Goal: Transaction & Acquisition: Book appointment/travel/reservation

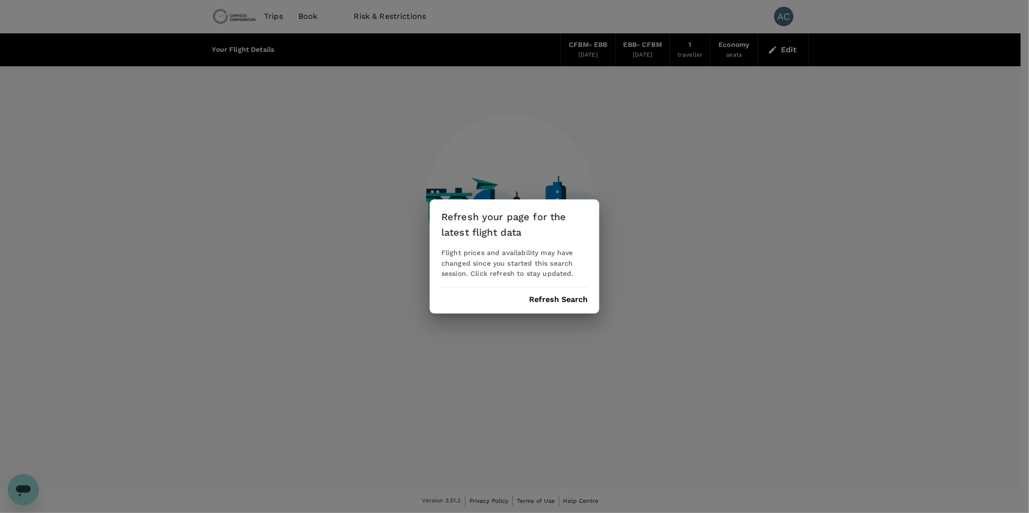
click at [562, 295] on button "Refresh Search" at bounding box center [558, 299] width 59 height 9
click at [562, 295] on div "Refresh Search" at bounding box center [514, 299] width 146 height 9
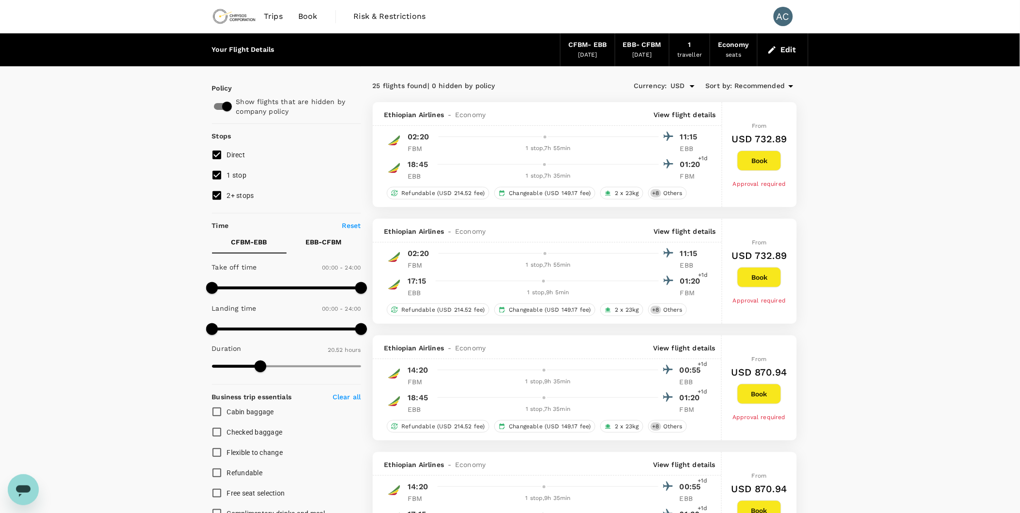
click at [777, 49] on icon "button" at bounding box center [773, 50] width 10 height 10
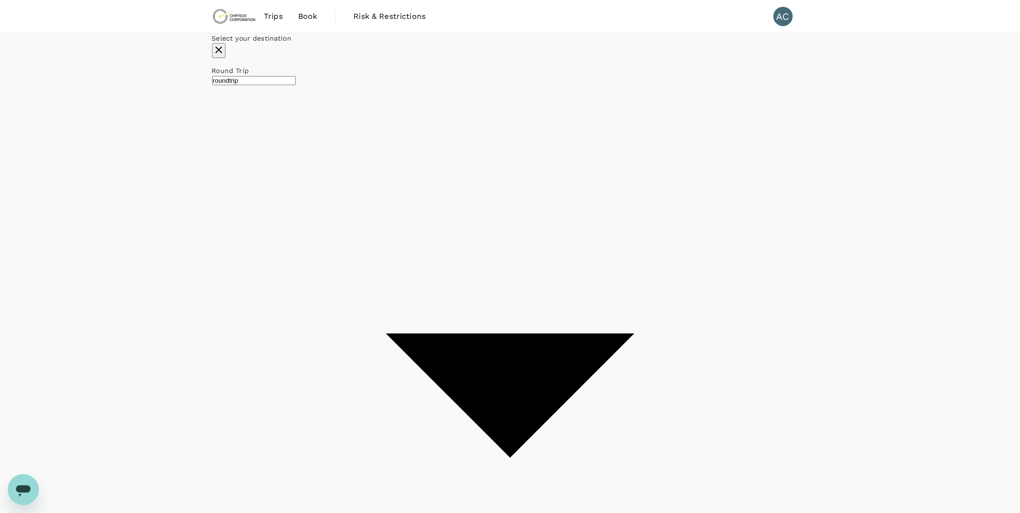
type input "Lubumbashi, [GEOGRAPHIC_DATA] (any)"
type input "Entebbe Intl (EBB)"
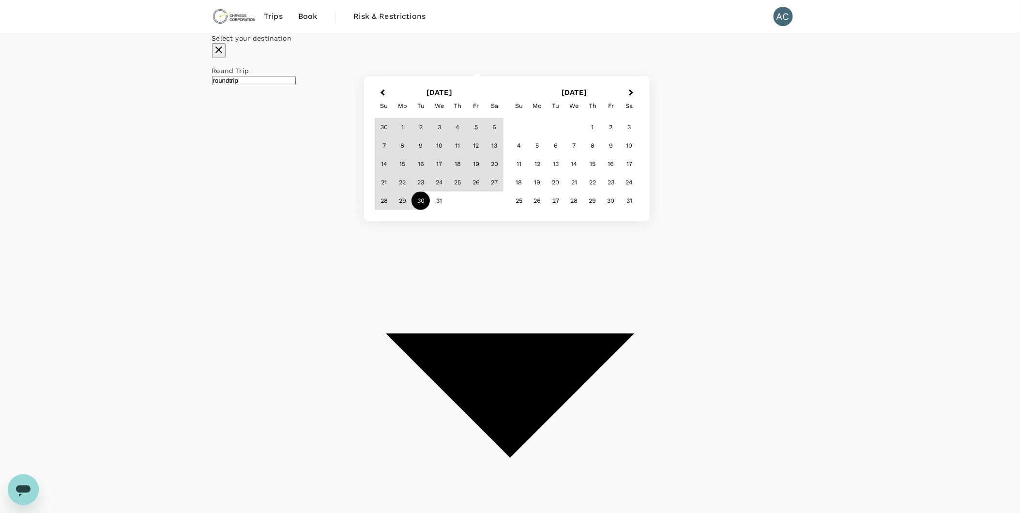
type input "0"
click at [412, 210] on div "29" at bounding box center [403, 201] width 18 height 18
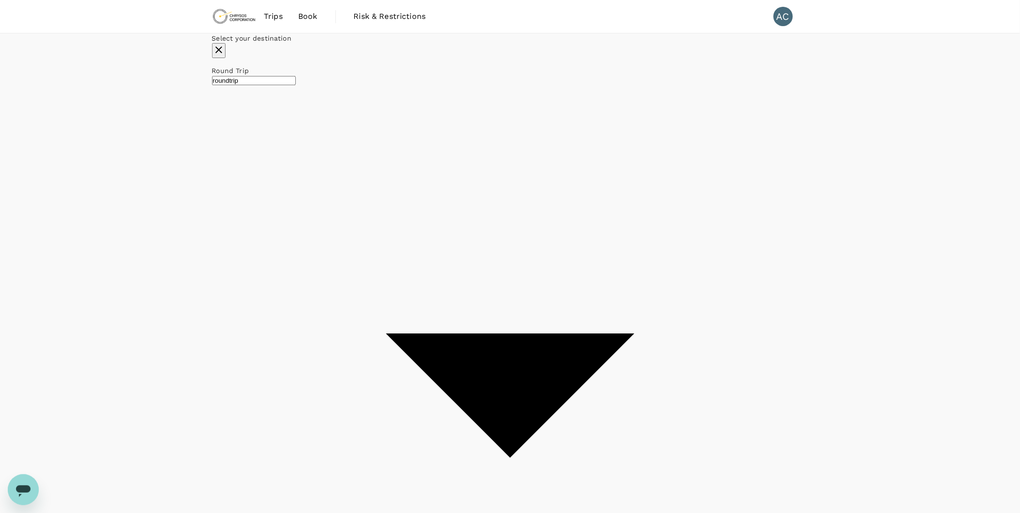
type input "Lubumbashi, [GEOGRAPHIC_DATA] (any)"
type input "Entebbe Intl (EBB)"
type input "1252"
checkbox input "false"
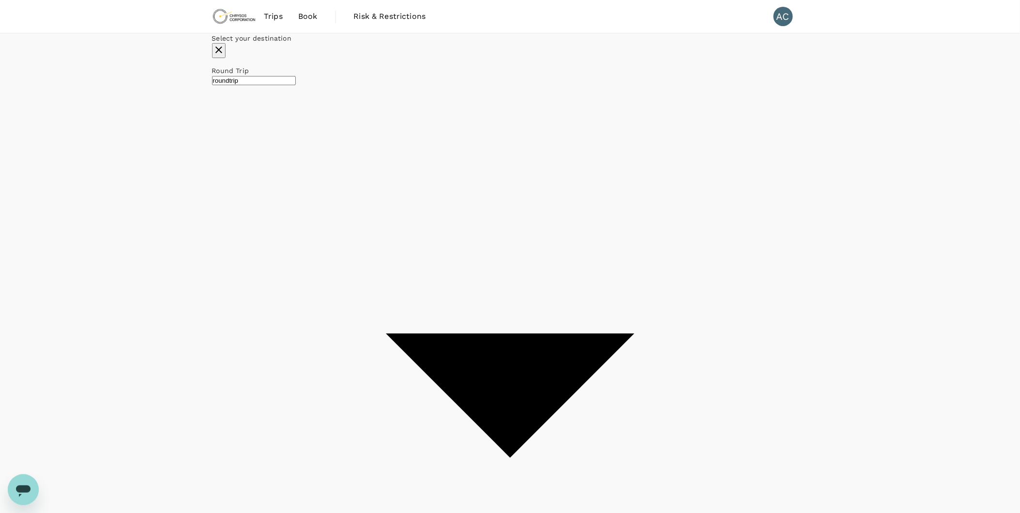
checkbox input "false"
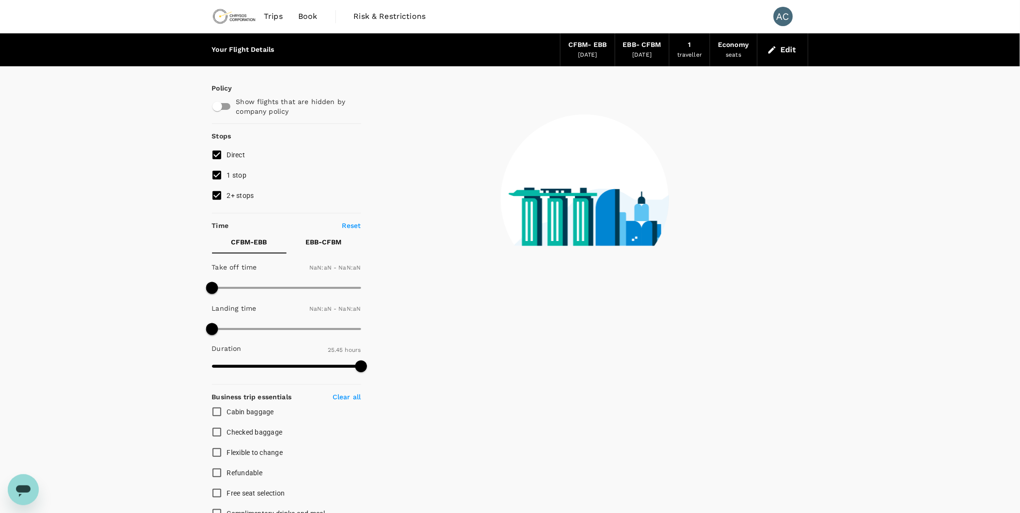
type input "1440"
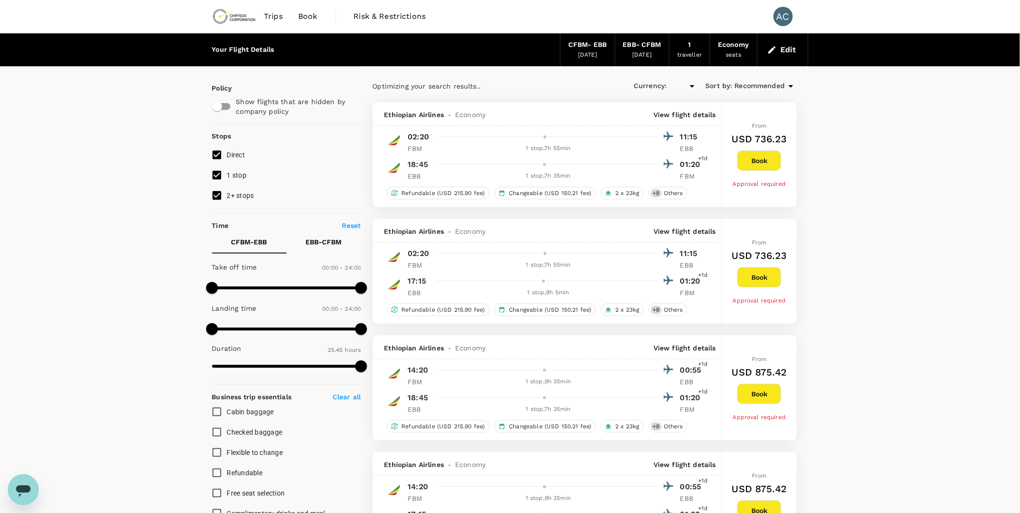
checkbox input "true"
type input "USD"
type input "2855"
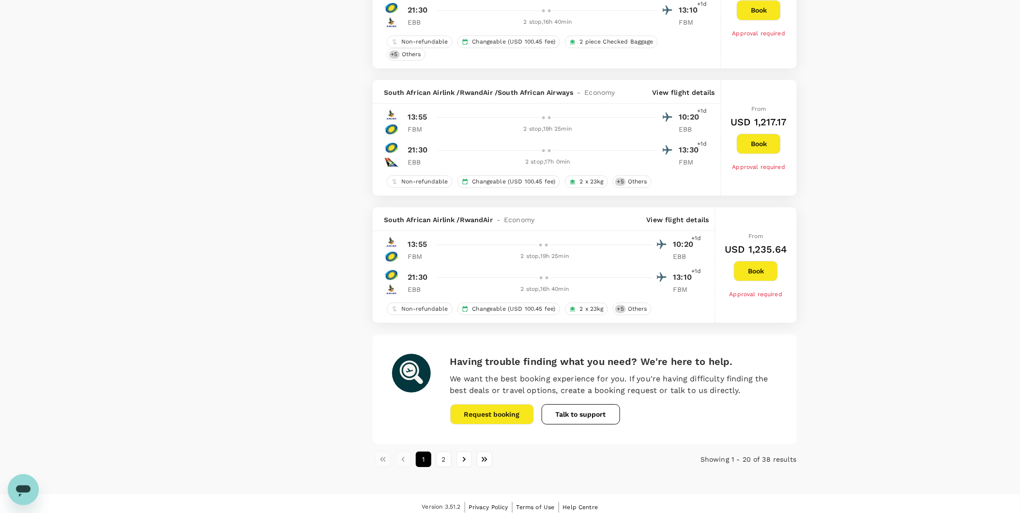
scroll to position [2195, 0]
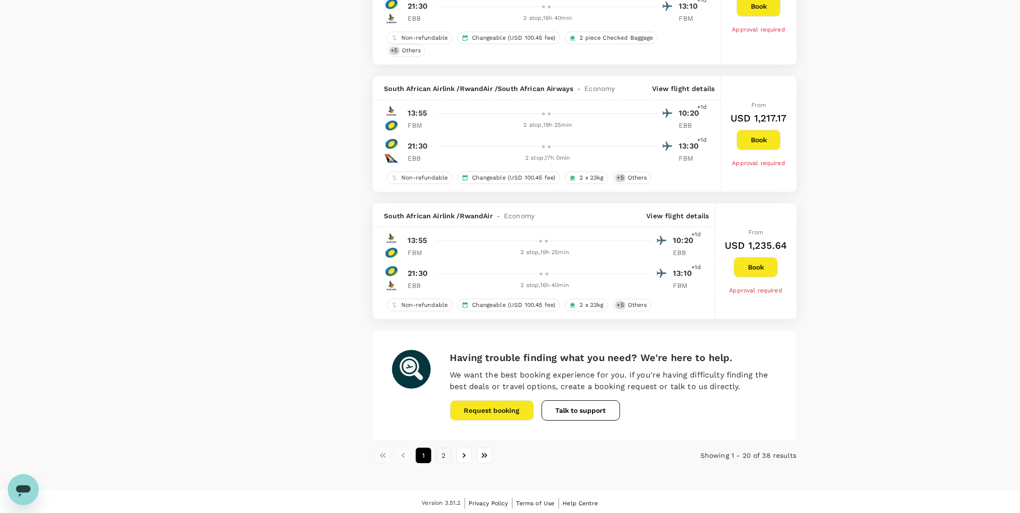
click at [448, 455] on button "2" at bounding box center [443, 455] width 15 height 15
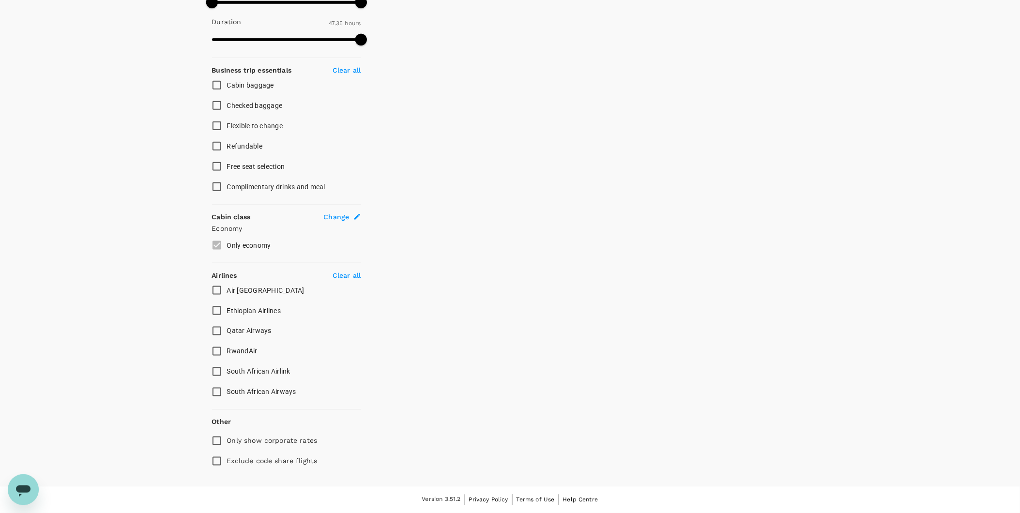
scroll to position [0, 0]
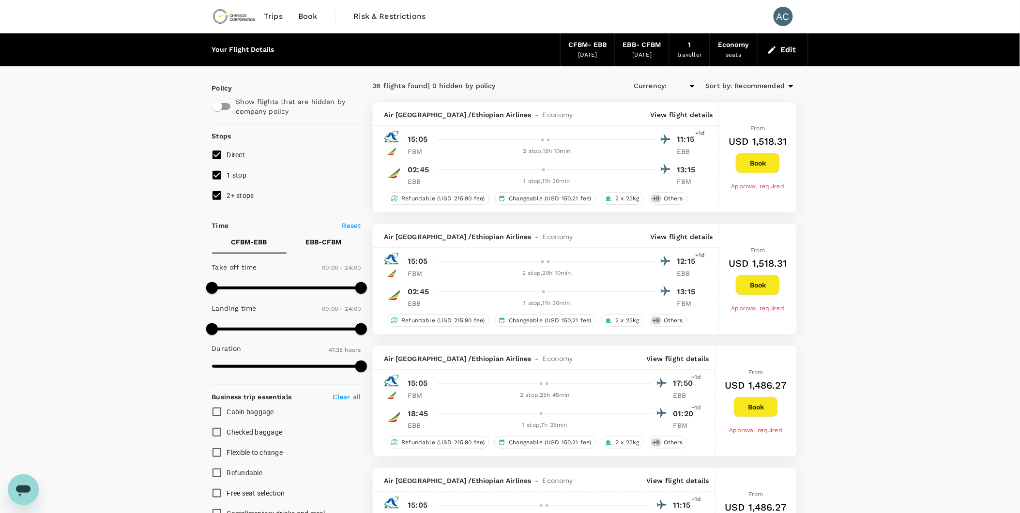
type input "USD"
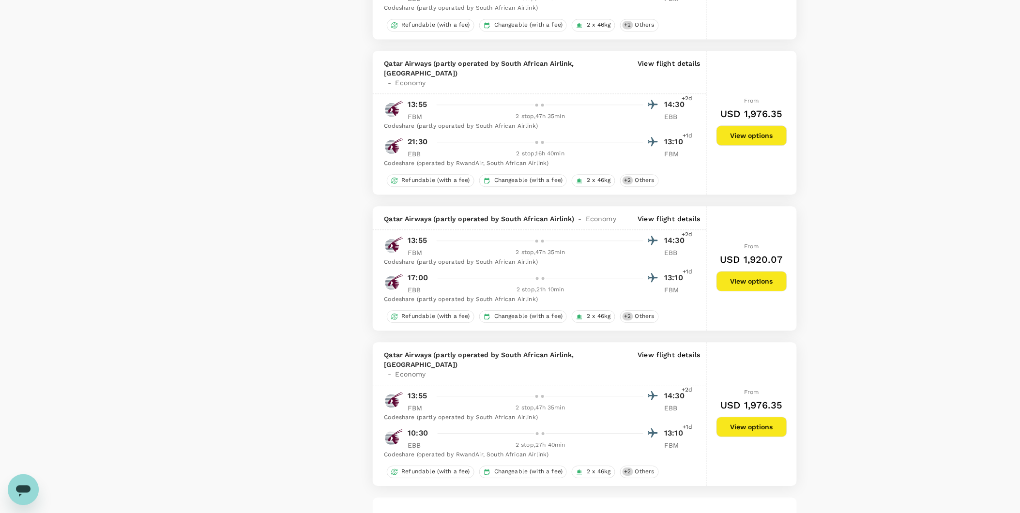
scroll to position [2201, 0]
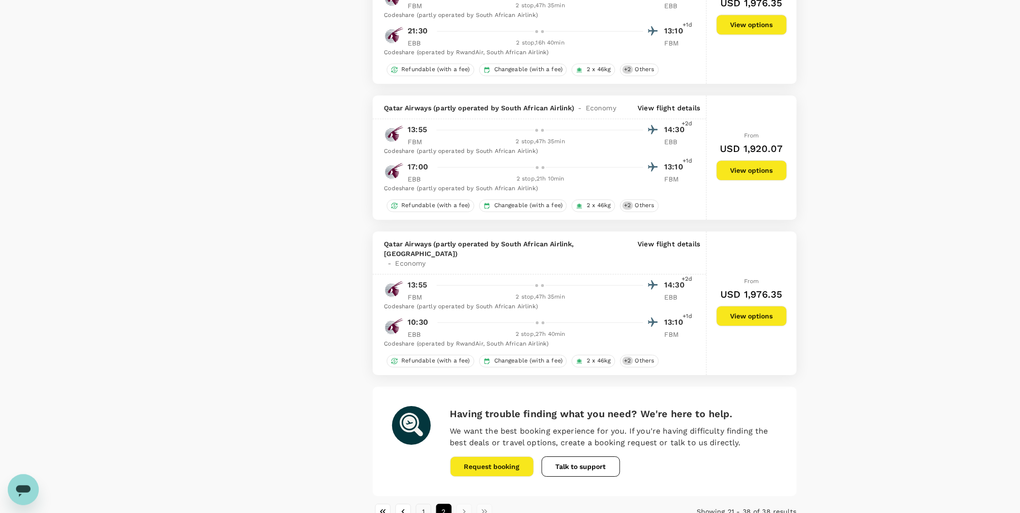
click at [422, 504] on button "1" at bounding box center [423, 511] width 15 height 15
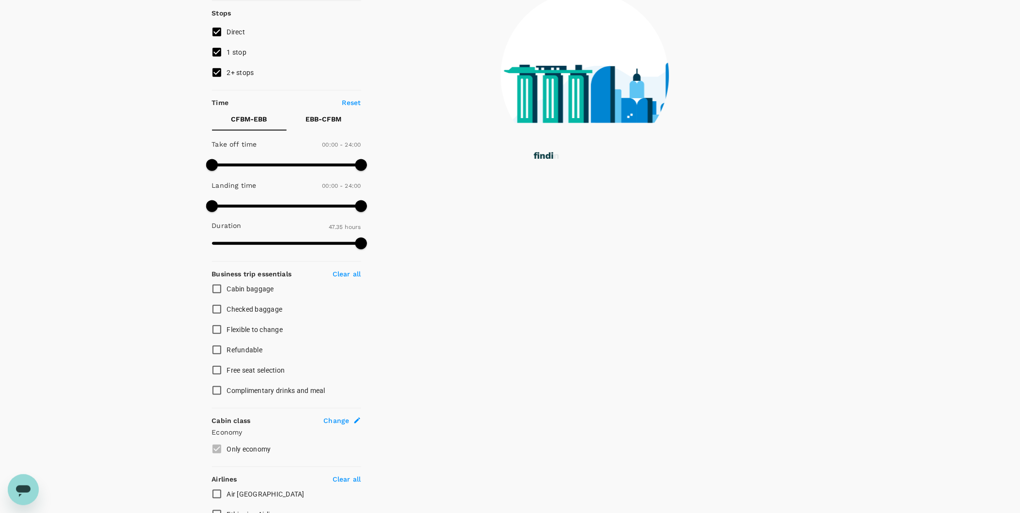
scroll to position [0, 0]
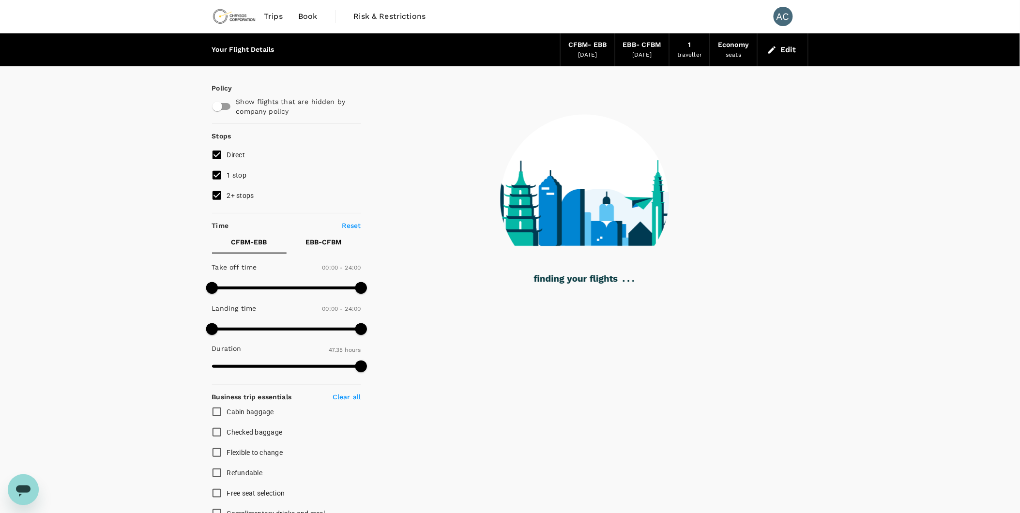
click at [228, 106] on input "checkbox" at bounding box center [217, 106] width 55 height 18
checkbox input "true"
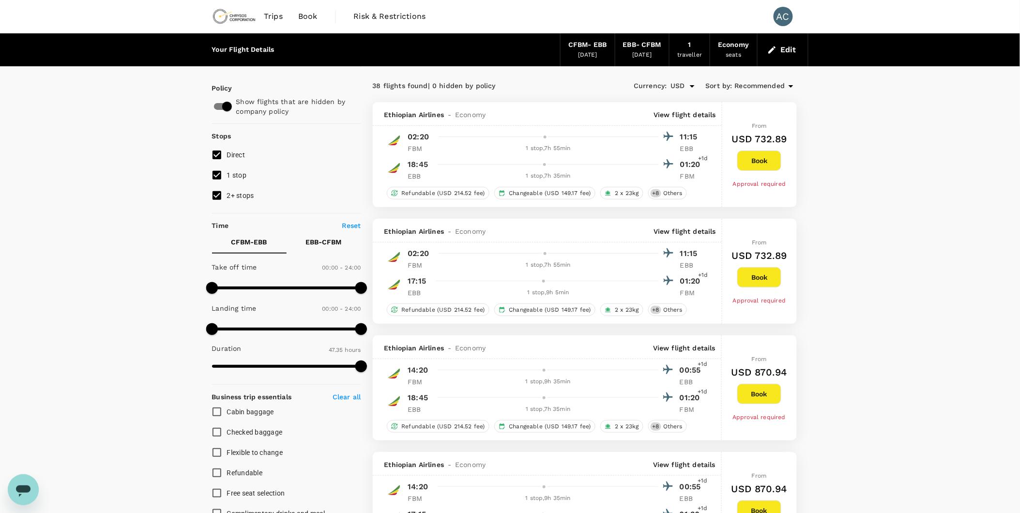
click at [775, 52] on icon "button" at bounding box center [773, 50] width 10 height 10
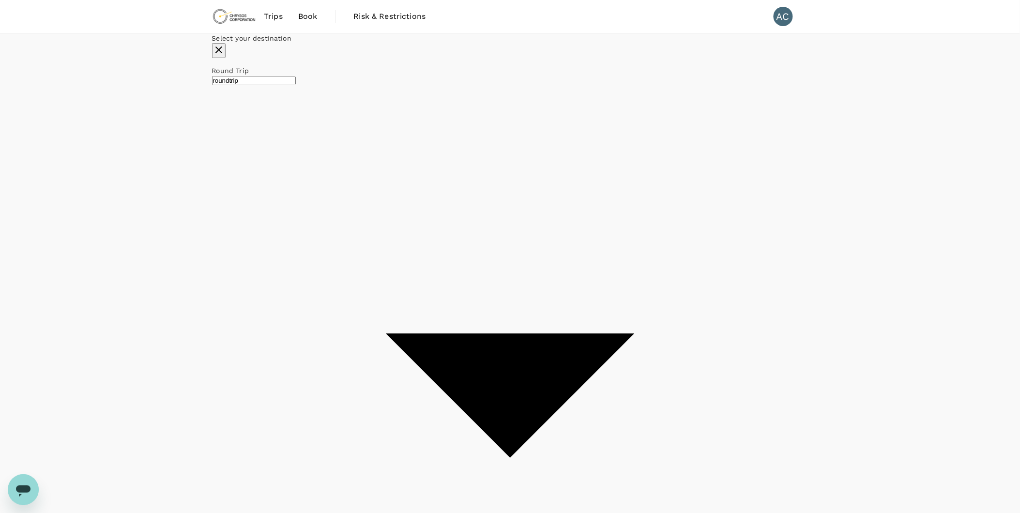
type input "Lubumbashi, [GEOGRAPHIC_DATA] (any)"
type input "Entebbe Intl (EBB)"
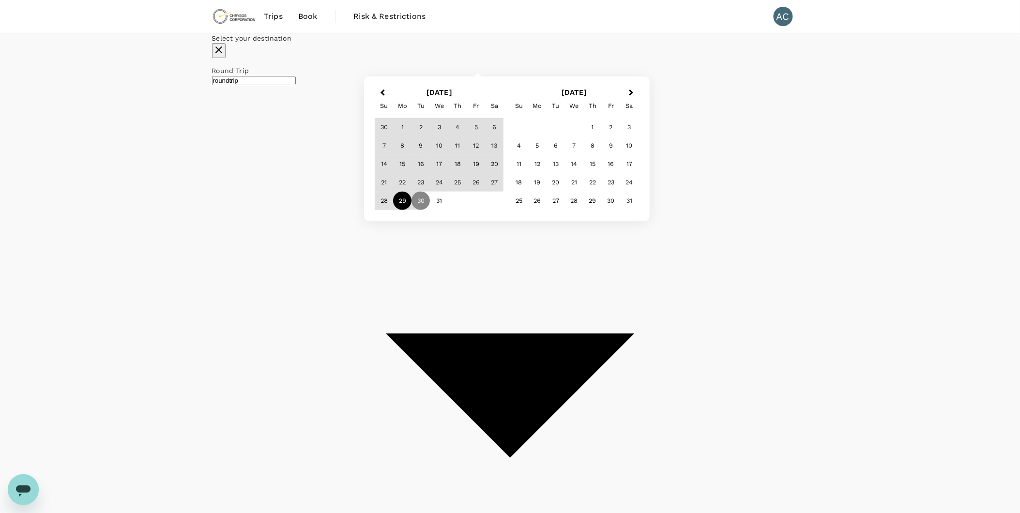
click at [412, 210] on div "29" at bounding box center [403, 201] width 18 height 18
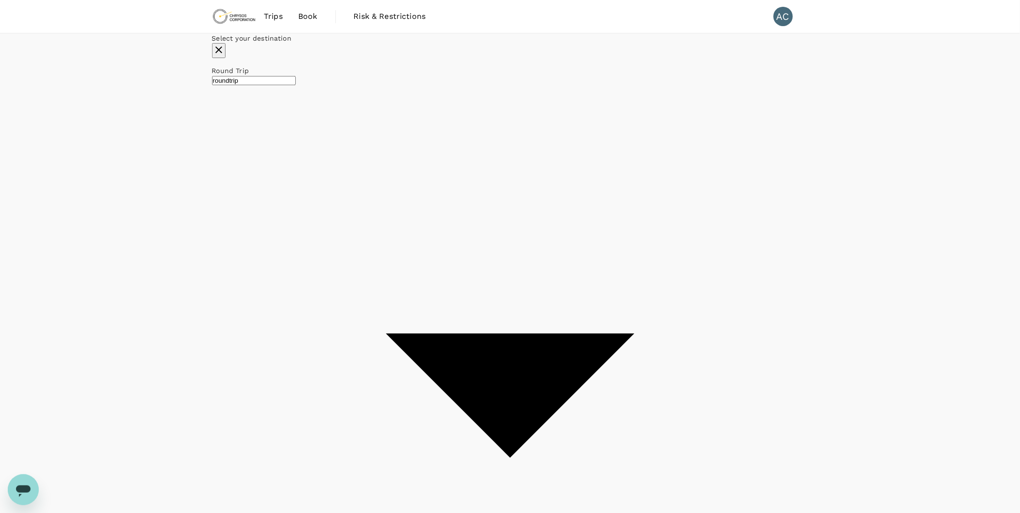
checkbox input "false"
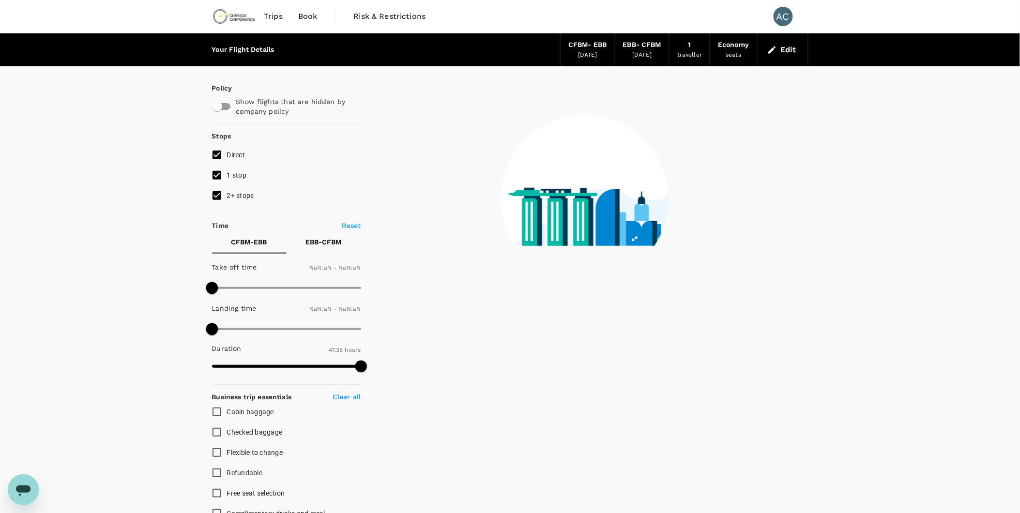
type input "1440"
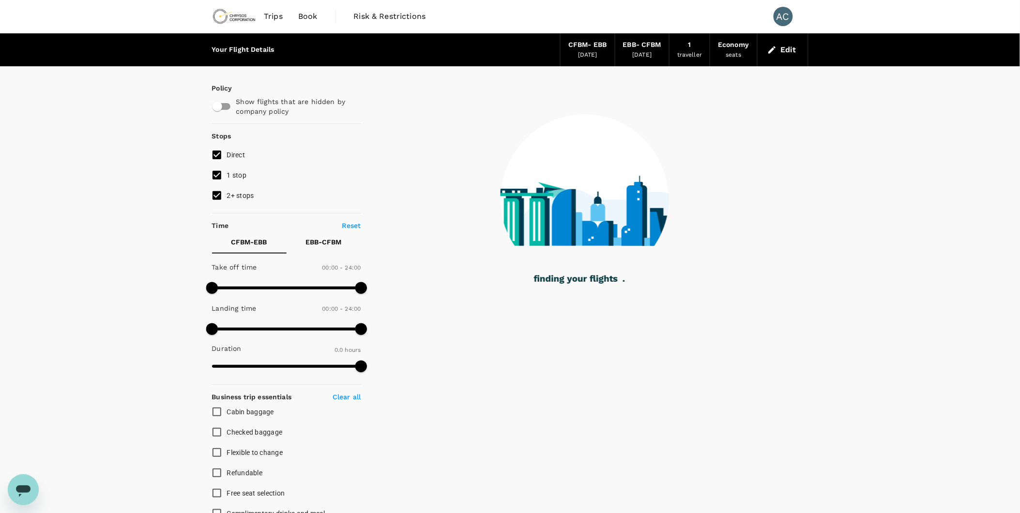
type input "1545"
checkbox input "true"
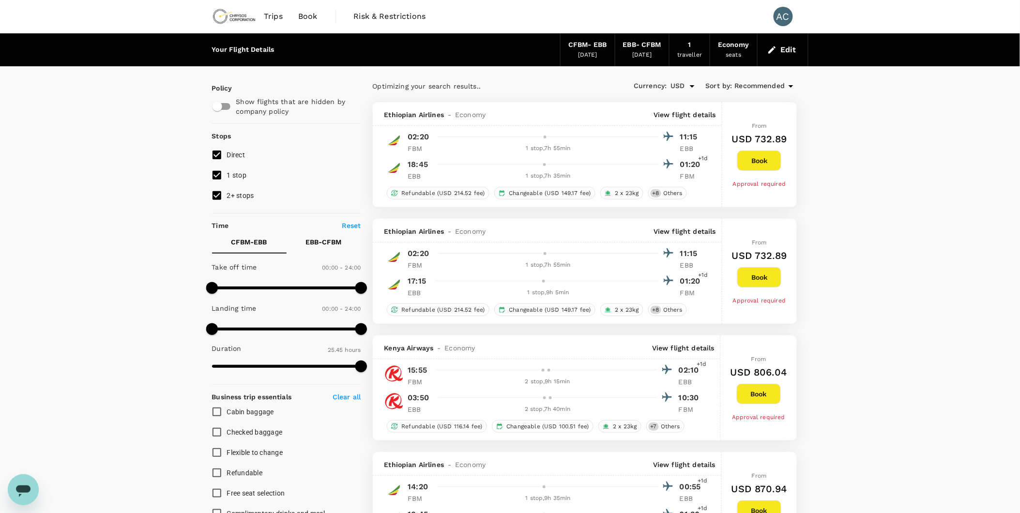
type input "2855"
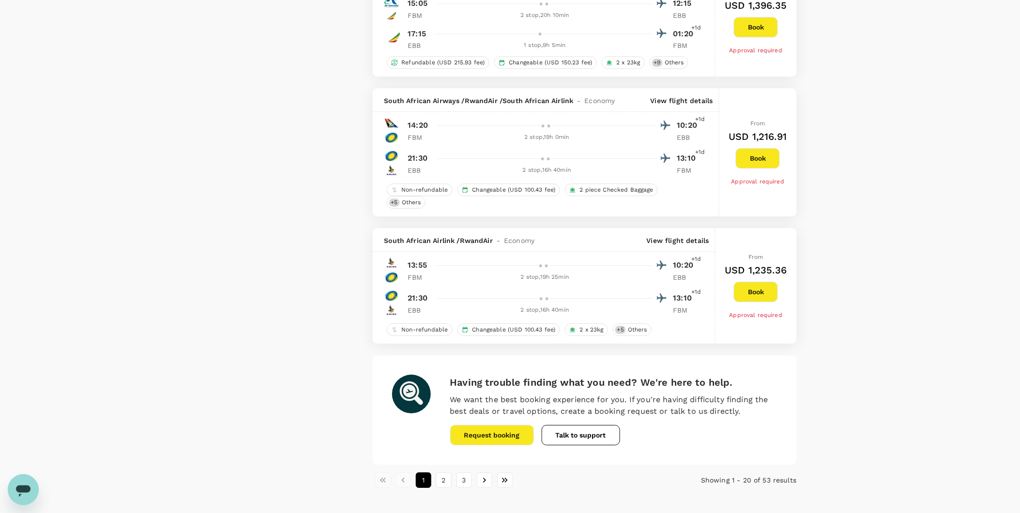
scroll to position [2175, 0]
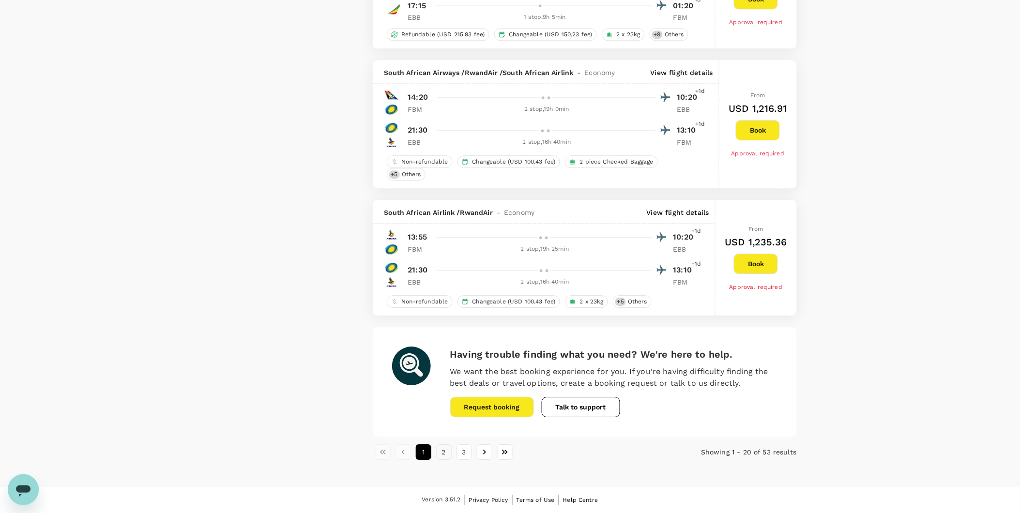
click at [443, 452] on button "2" at bounding box center [443, 452] width 15 height 15
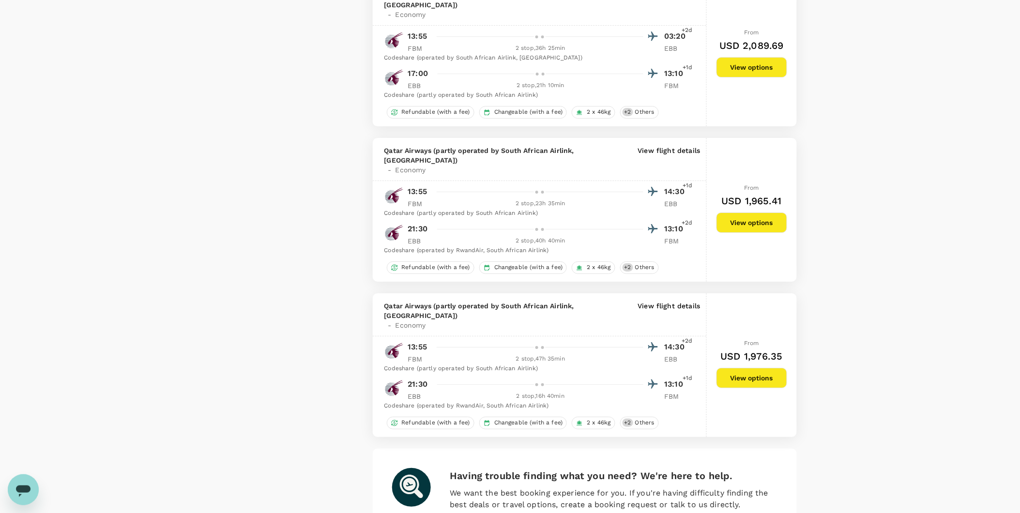
scroll to position [2481, 0]
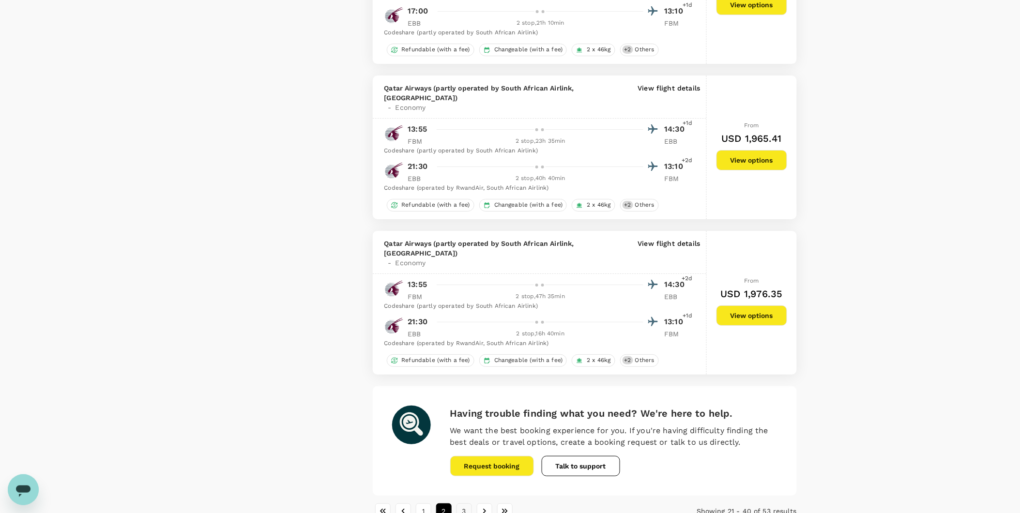
click at [463, 504] on button "3" at bounding box center [464, 511] width 15 height 15
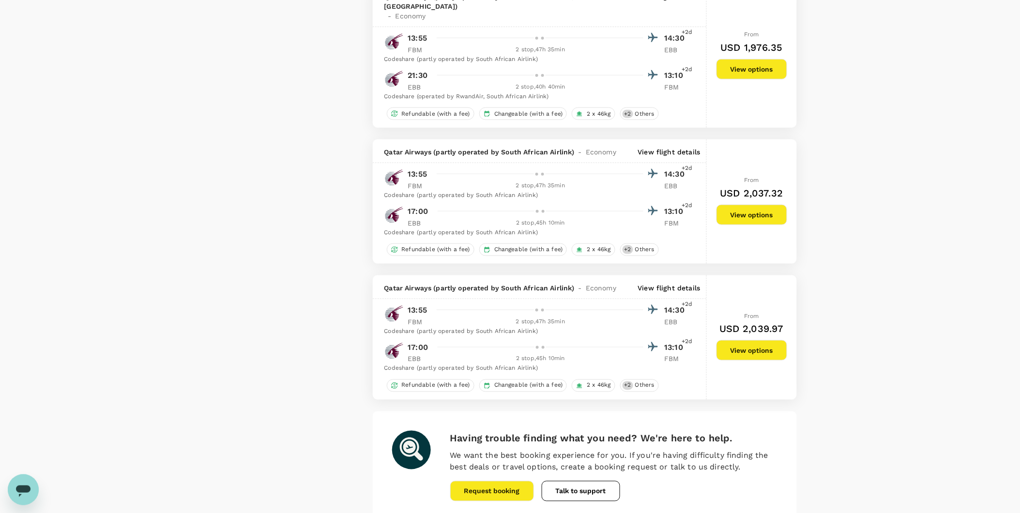
scroll to position [1628, 0]
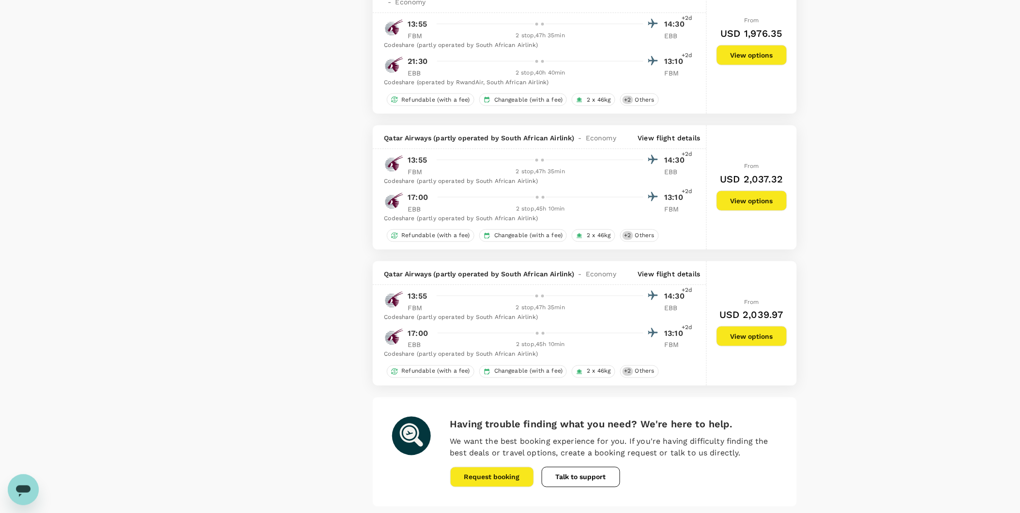
click at [427, 513] on button "1" at bounding box center [423, 522] width 15 height 15
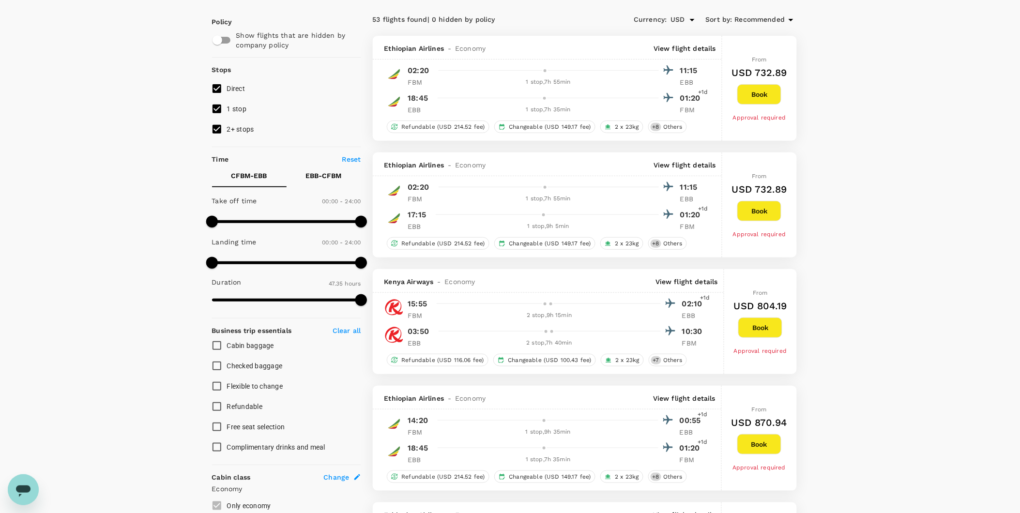
scroll to position [0, 0]
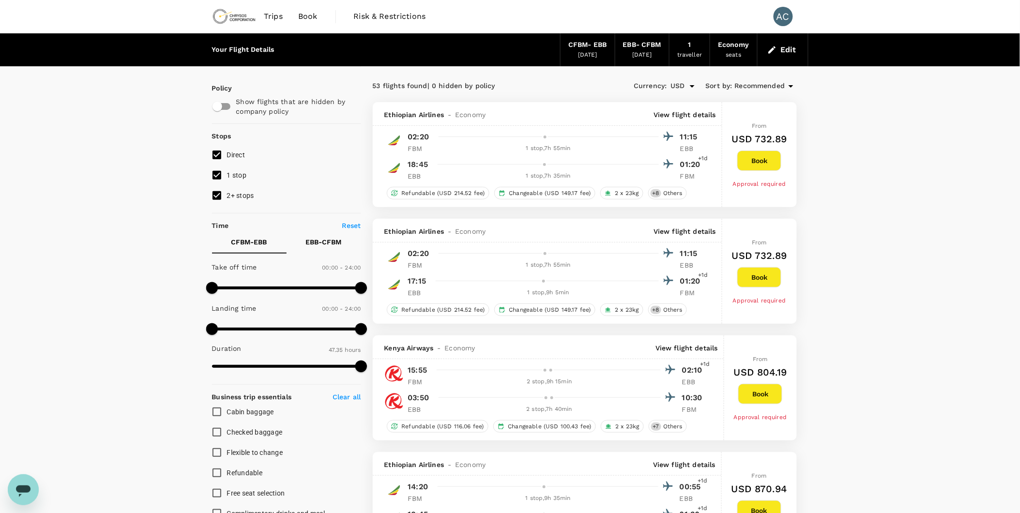
click at [772, 47] on icon "button" at bounding box center [773, 50] width 10 height 10
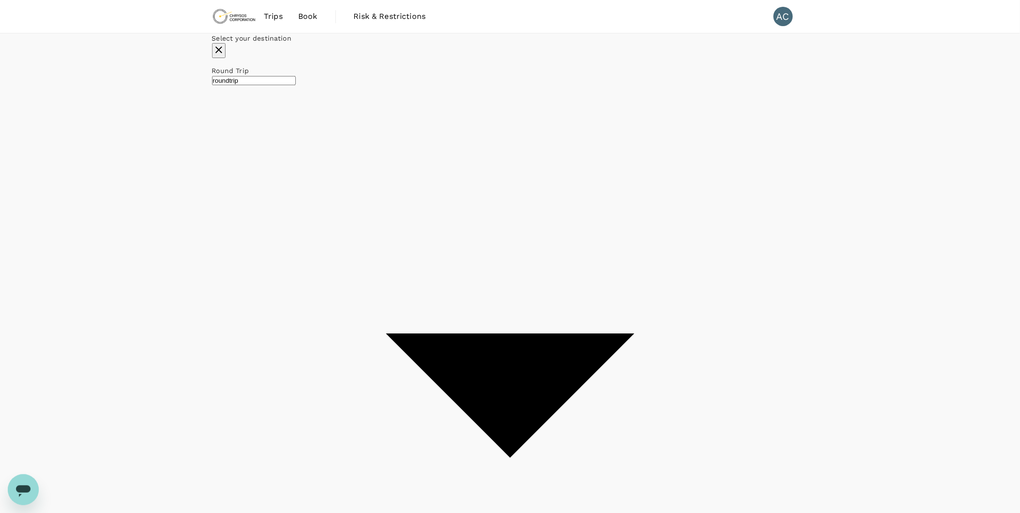
type input "Lubumbashi, [GEOGRAPHIC_DATA] (any)"
type input "Entebbe Intl (EBB)"
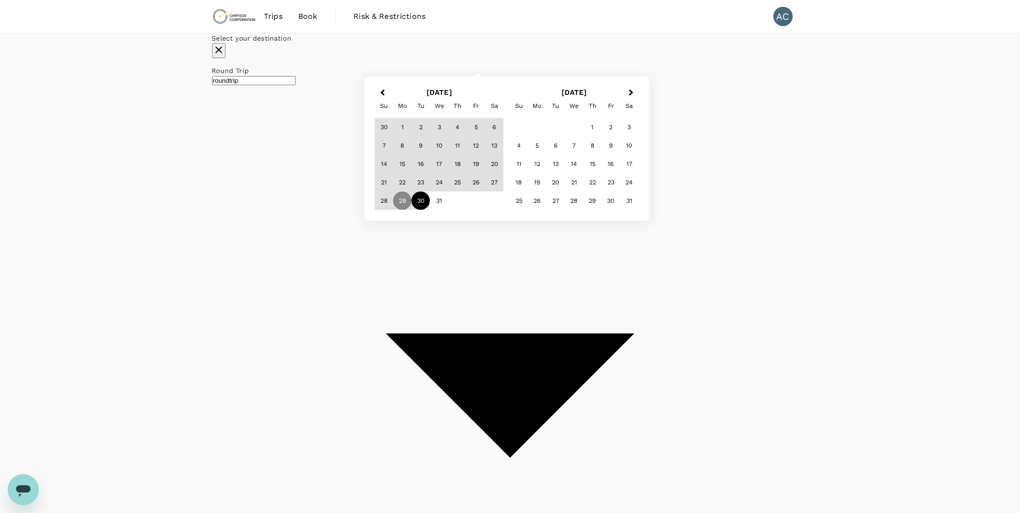
click at [431, 210] on div "30" at bounding box center [421, 201] width 18 height 18
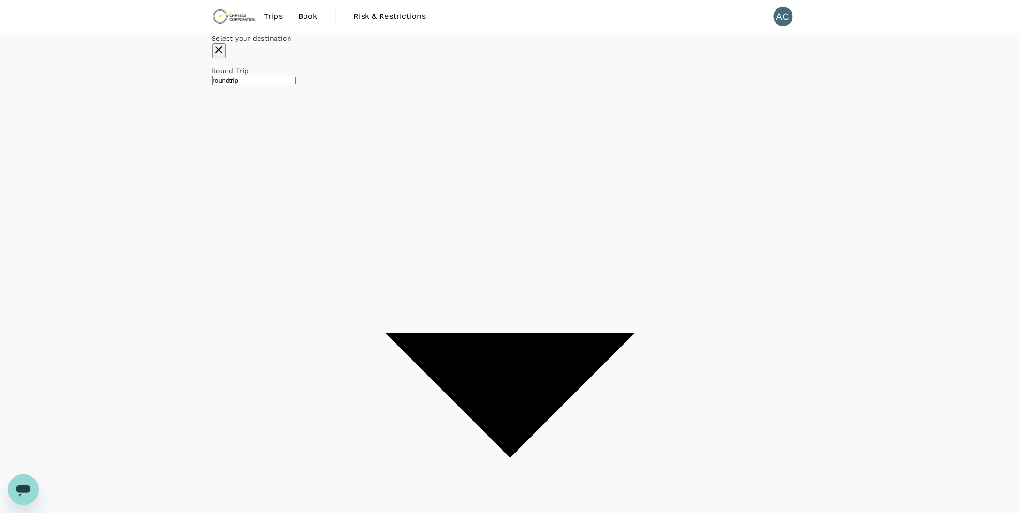
checkbox input "false"
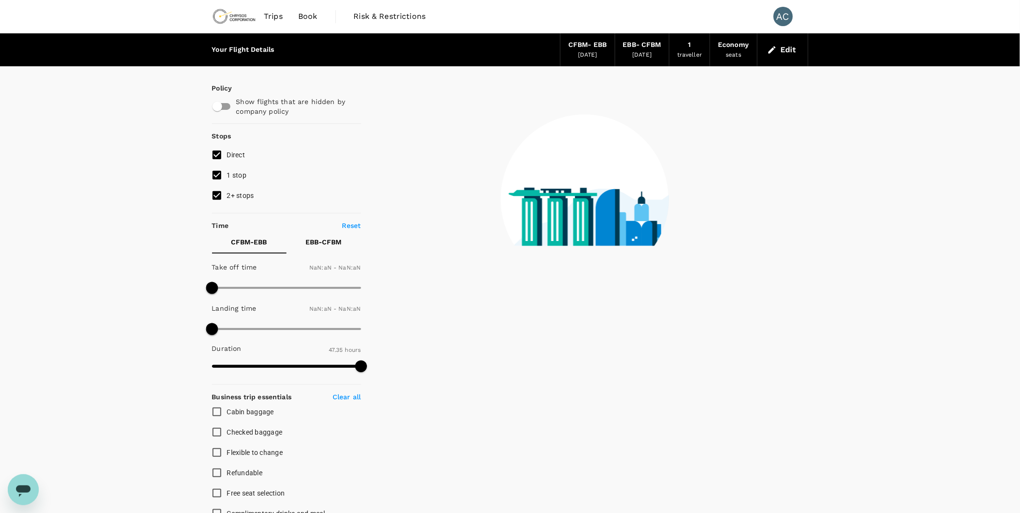
type input "1440"
checkbox input "true"
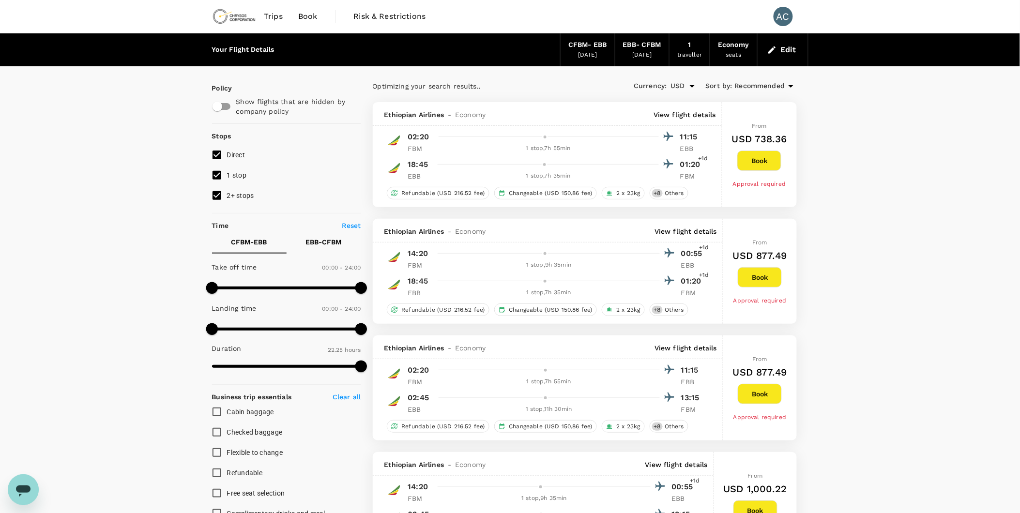
type input "1345"
checkbox input "false"
type input "2855"
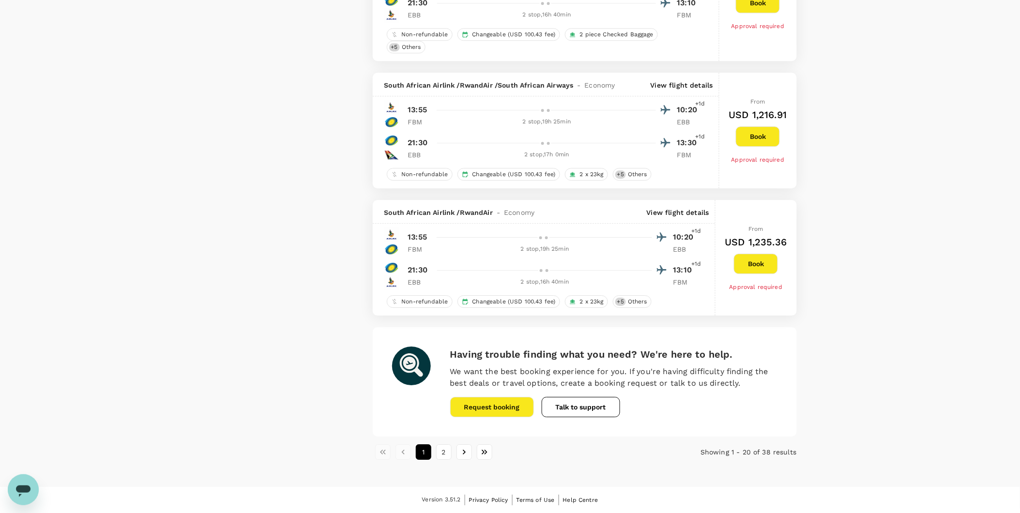
scroll to position [2207, 0]
click at [444, 454] on button "2" at bounding box center [443, 452] width 15 height 15
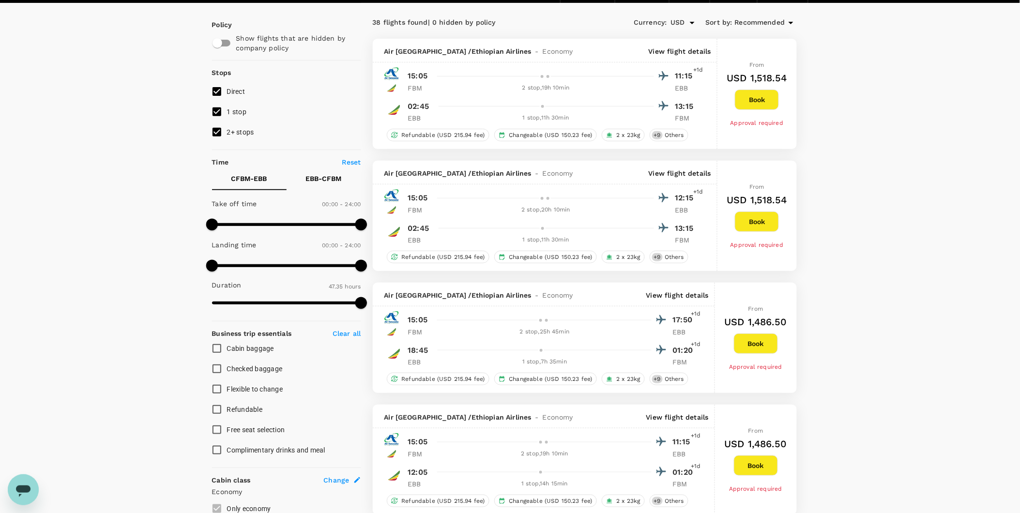
scroll to position [0, 0]
